Goal: Navigation & Orientation: Find specific page/section

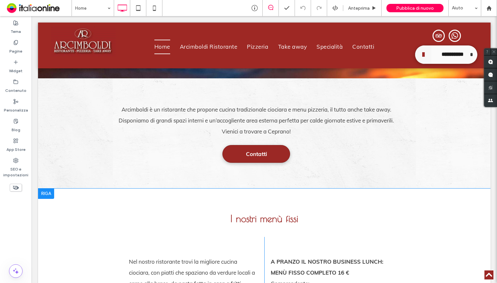
scroll to position [258, 0]
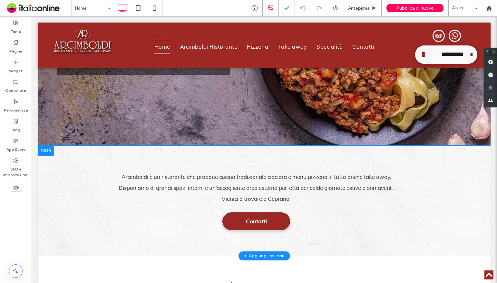
scroll to position [193, 0]
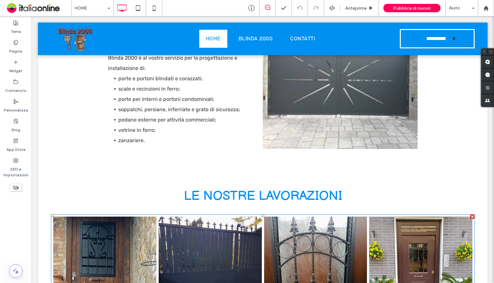
scroll to position [1225, 0]
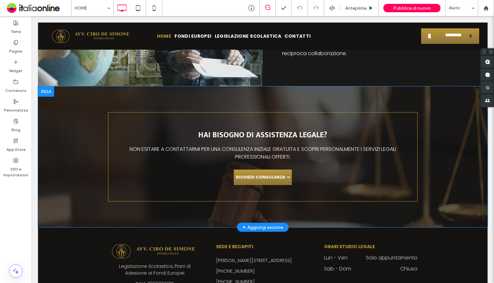
scroll to position [1092, 0]
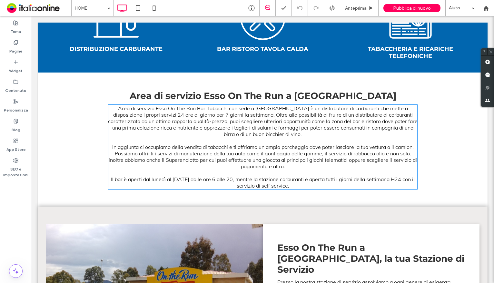
scroll to position [316, 0]
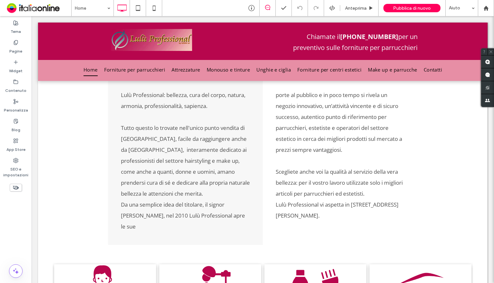
scroll to position [355, 0]
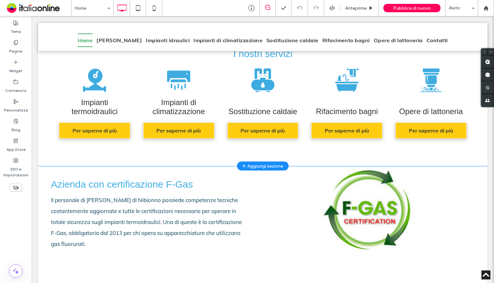
scroll to position [387, 0]
